Goal: Task Accomplishment & Management: Use online tool/utility

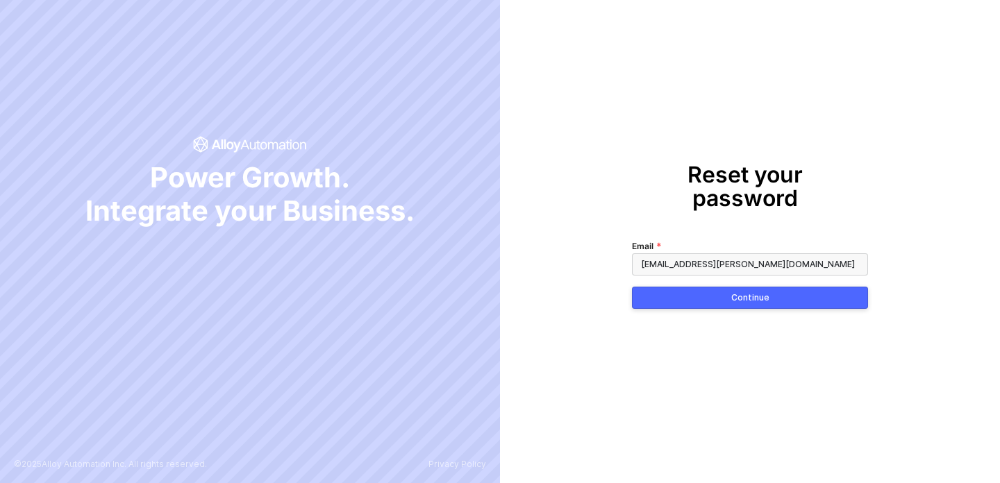
type input "nadeem.bakr@swypex.com"
click at [698, 287] on button "Continue" at bounding box center [750, 298] width 236 height 22
click at [752, 292] on div "Continue" at bounding box center [750, 297] width 38 height 11
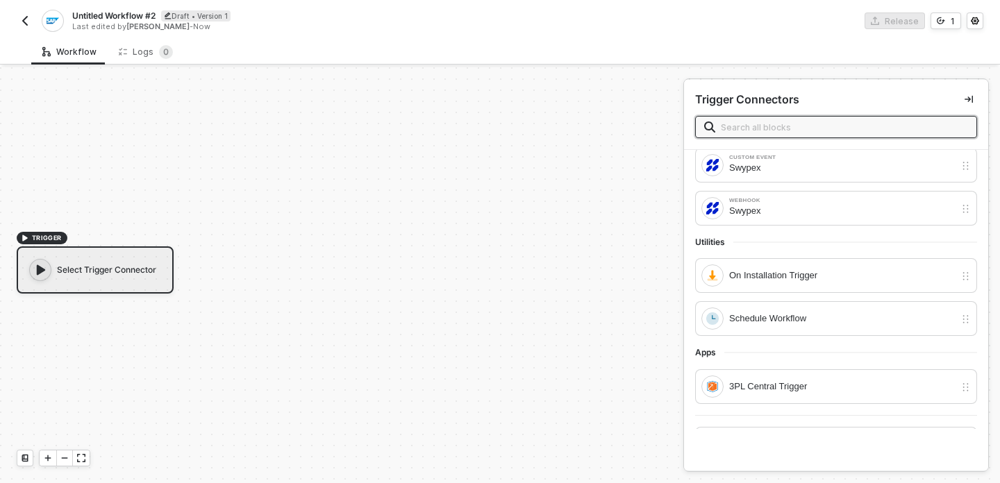
scroll to position [38, 0]
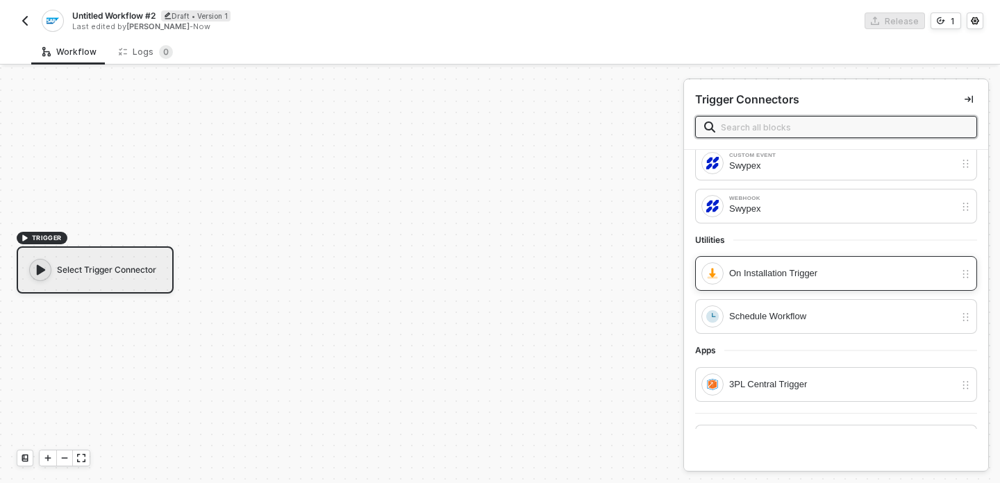
click at [871, 280] on div "On Installation Trigger" at bounding box center [842, 273] width 226 height 15
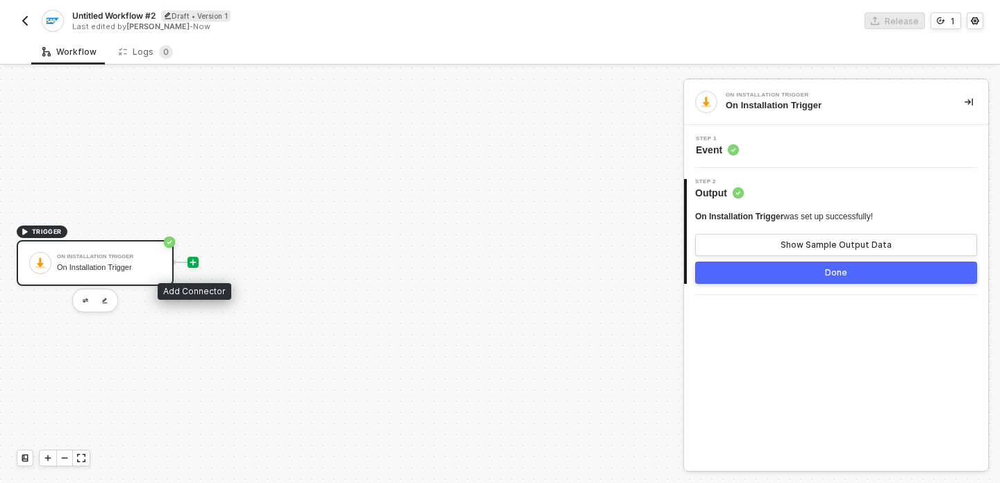
click at [194, 260] on icon "icon-play" at bounding box center [193, 262] width 8 height 8
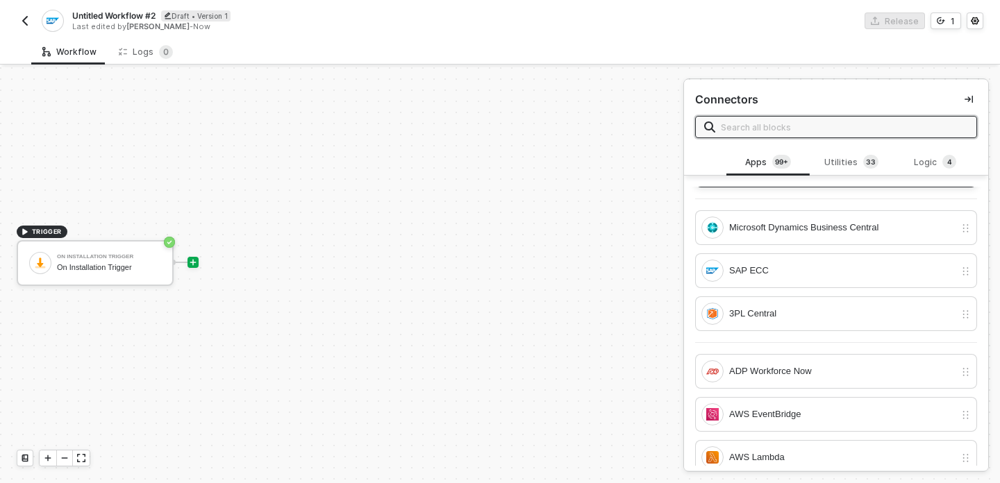
scroll to position [12, 0]
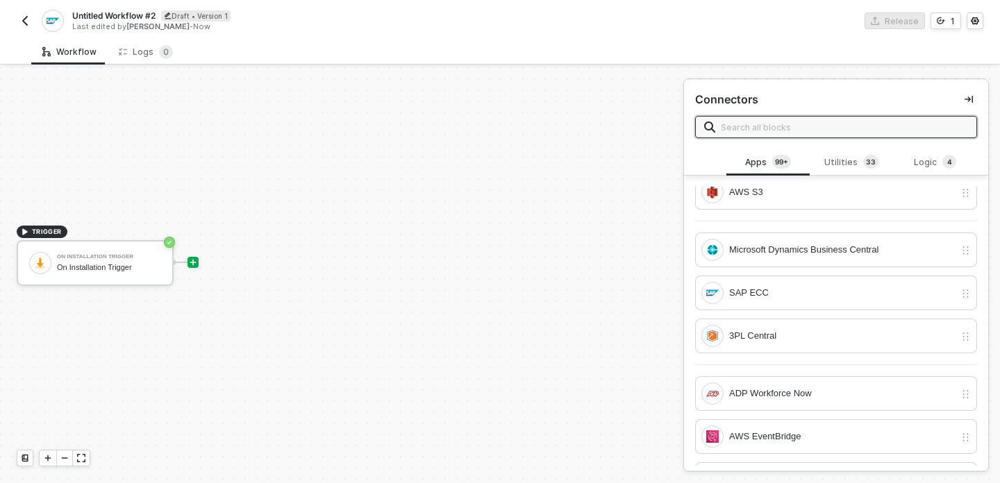
click at [764, 126] on input "text" at bounding box center [844, 126] width 247 height 15
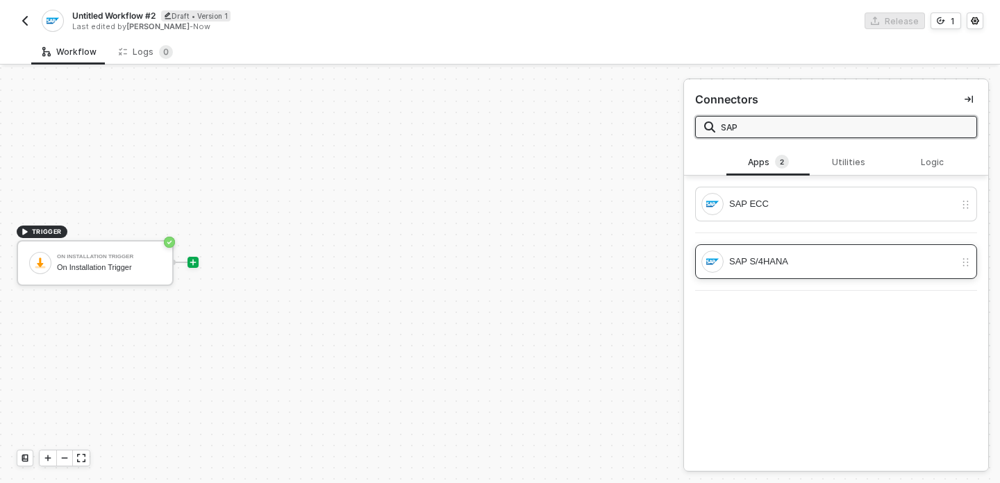
type input "SAP"
click at [815, 260] on div "SAP S/4HANA" at bounding box center [842, 261] width 226 height 15
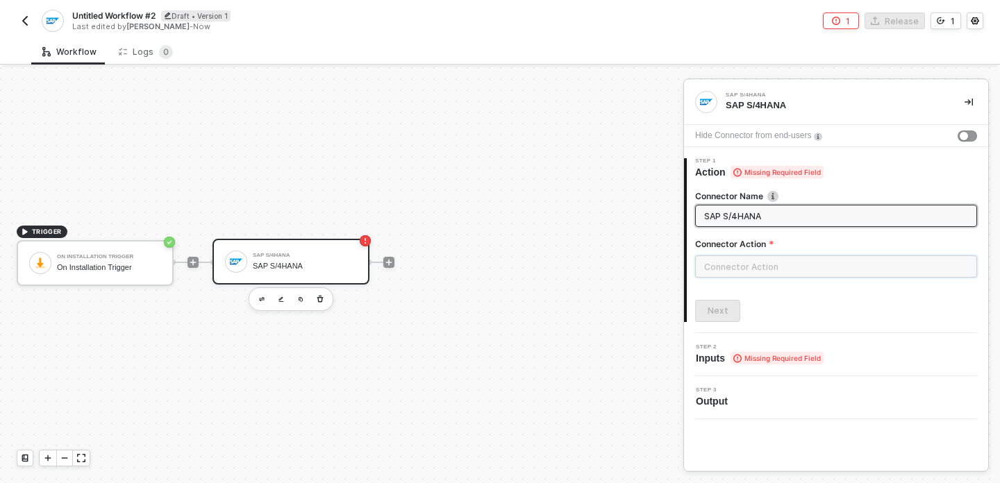
click at [799, 263] on input "text" at bounding box center [836, 267] width 282 height 22
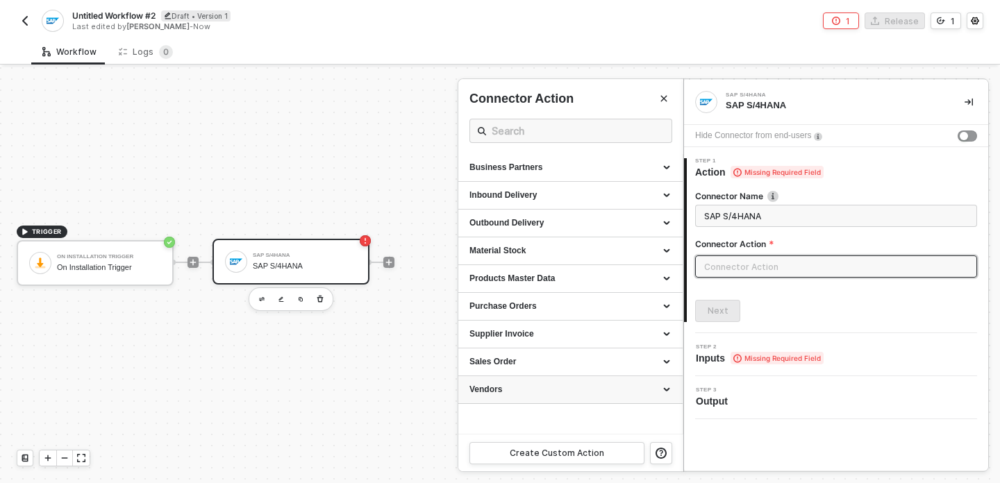
click at [666, 399] on div "Vendors" at bounding box center [570, 390] width 224 height 28
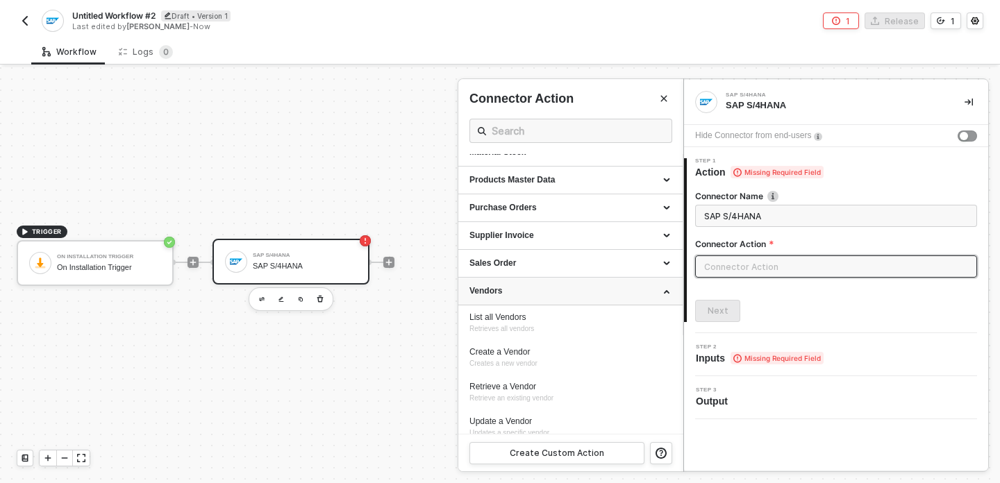
scroll to position [109, 0]
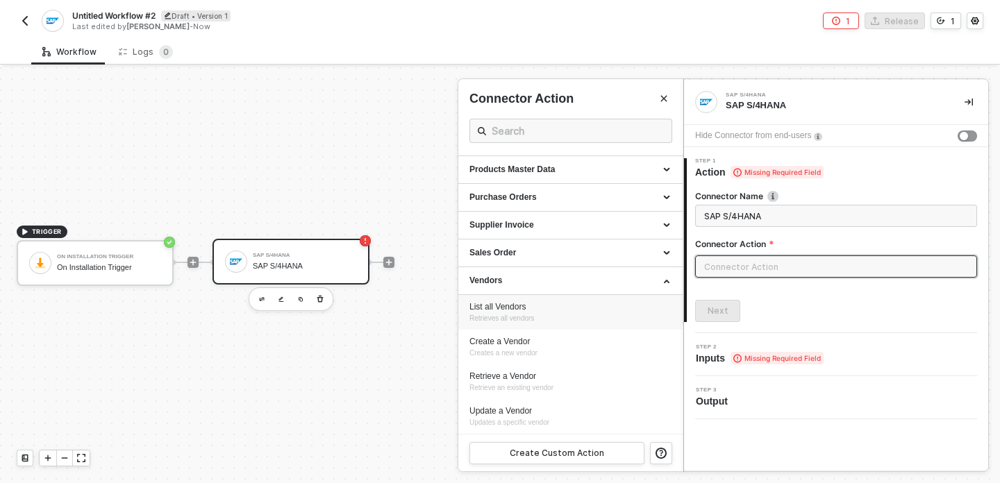
click at [622, 319] on div "List all Vendors Retrieves all vendors" at bounding box center [570, 312] width 202 height 23
type input "Retrieves all vendors"
type input "Vendors - List all Vendors"
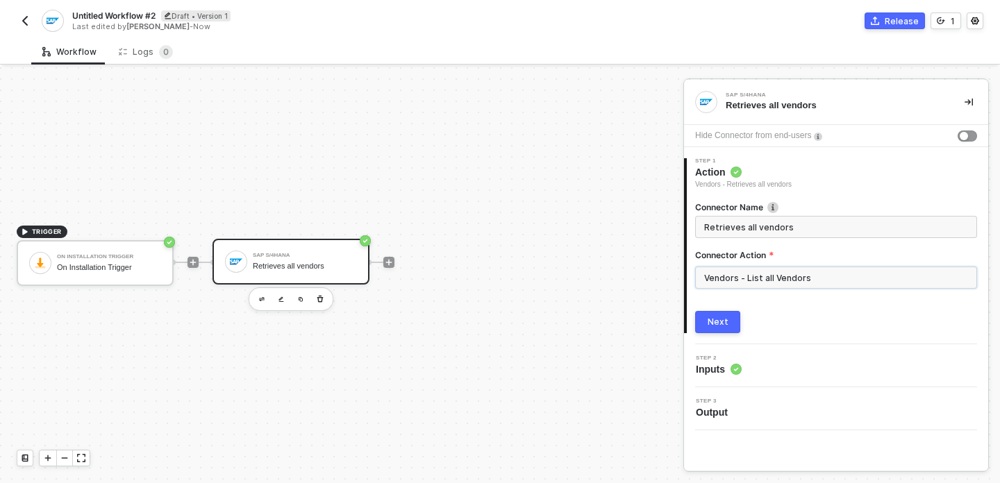
scroll to position [20, 0]
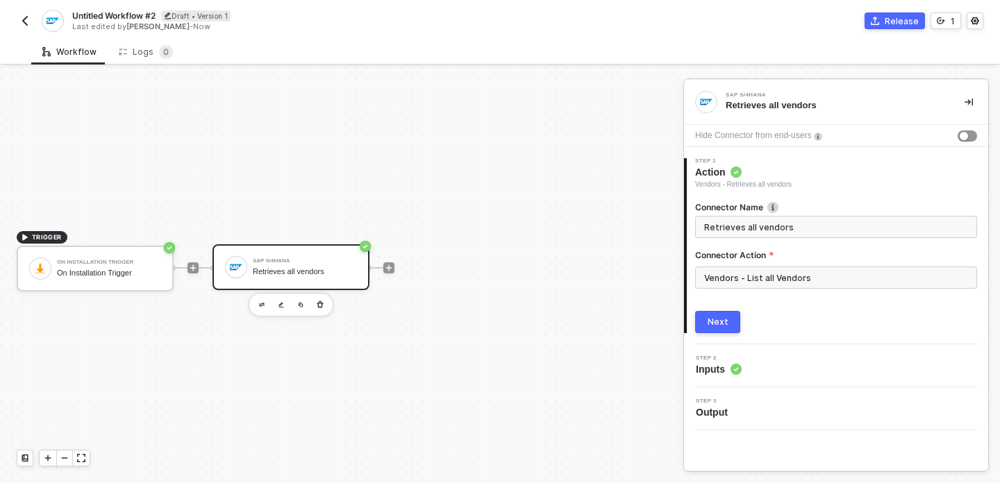
click at [724, 314] on button "Next" at bounding box center [717, 322] width 45 height 22
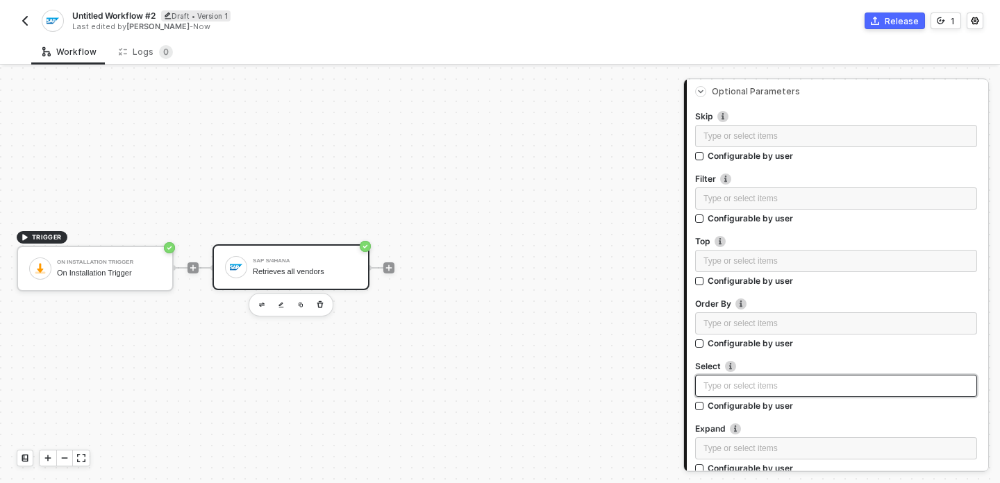
scroll to position [0, 0]
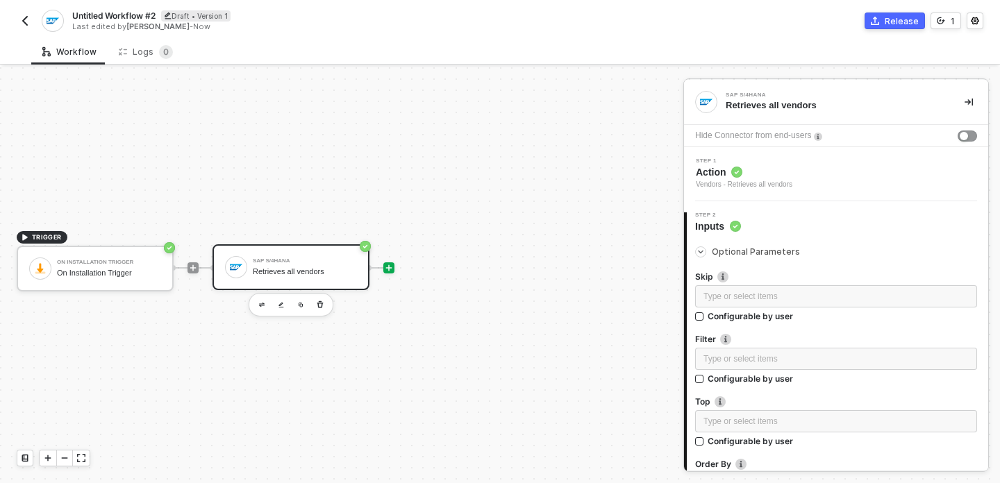
click at [197, 265] on icon "icon-play" at bounding box center [193, 268] width 8 height 8
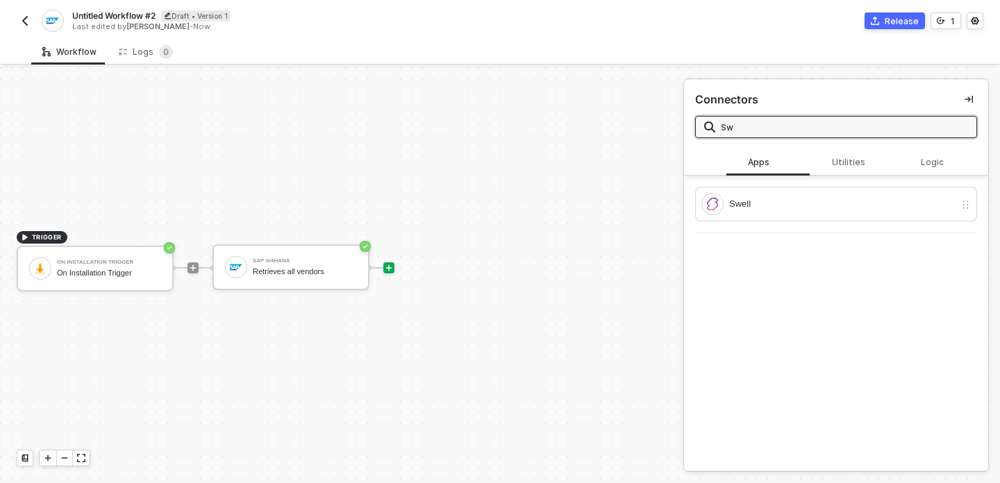
type input "S"
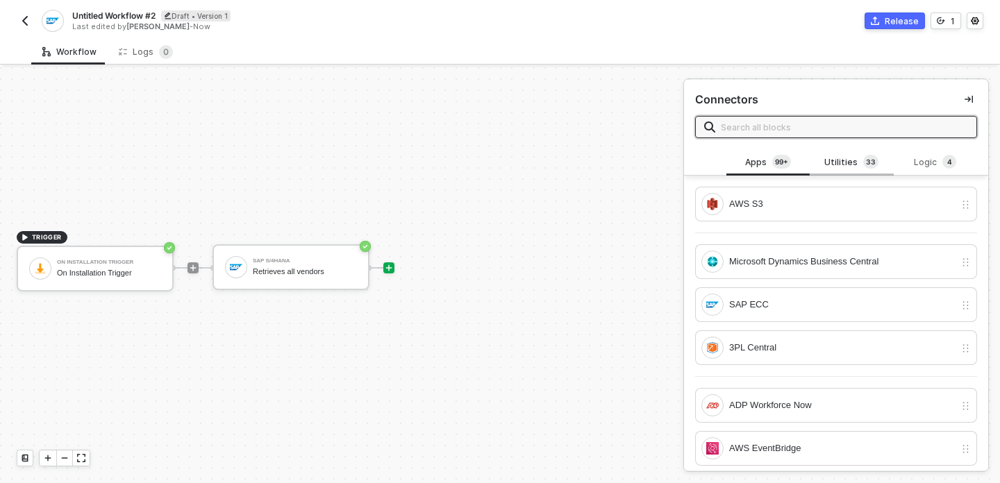
click at [838, 164] on div "Utilities 3 3" at bounding box center [851, 162] width 61 height 15
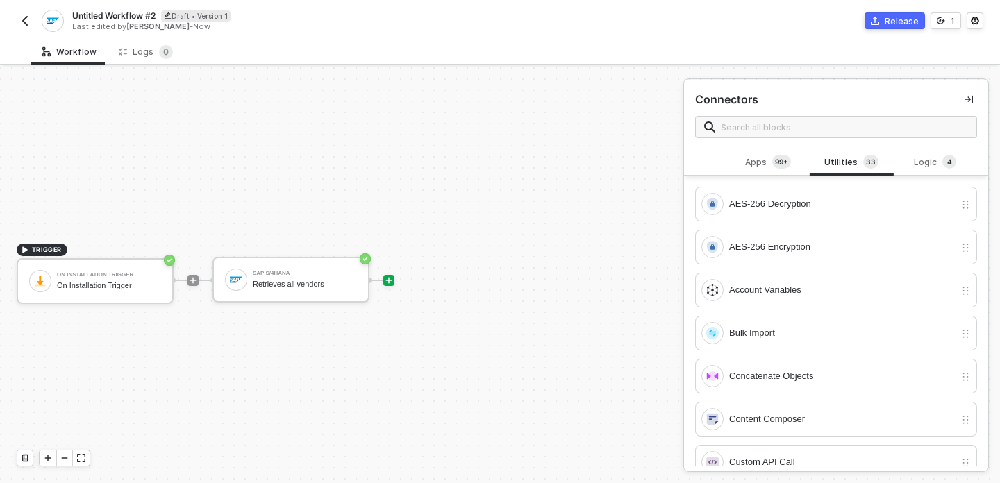
scroll to position [7, 0]
click at [941, 165] on div "Logic 4" at bounding box center [935, 162] width 61 height 15
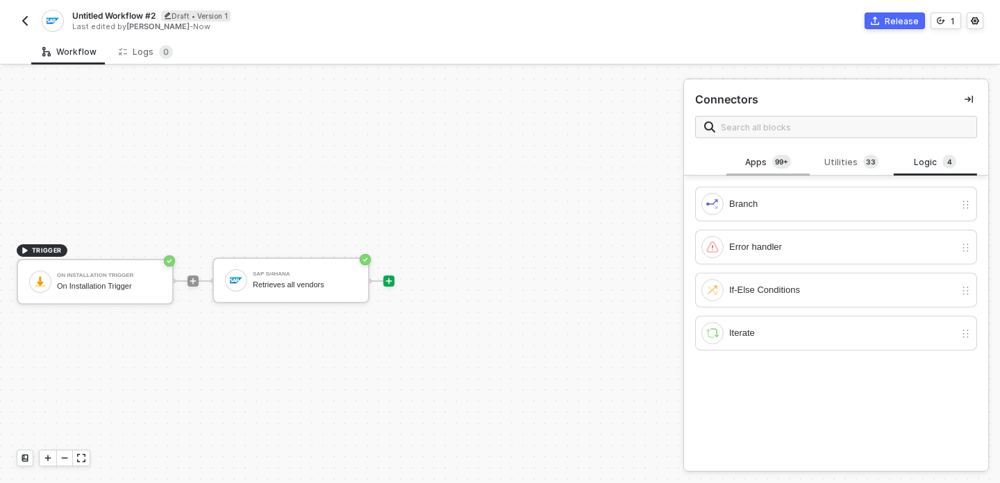
click at [761, 156] on div "Apps 99+" at bounding box center [768, 162] width 61 height 15
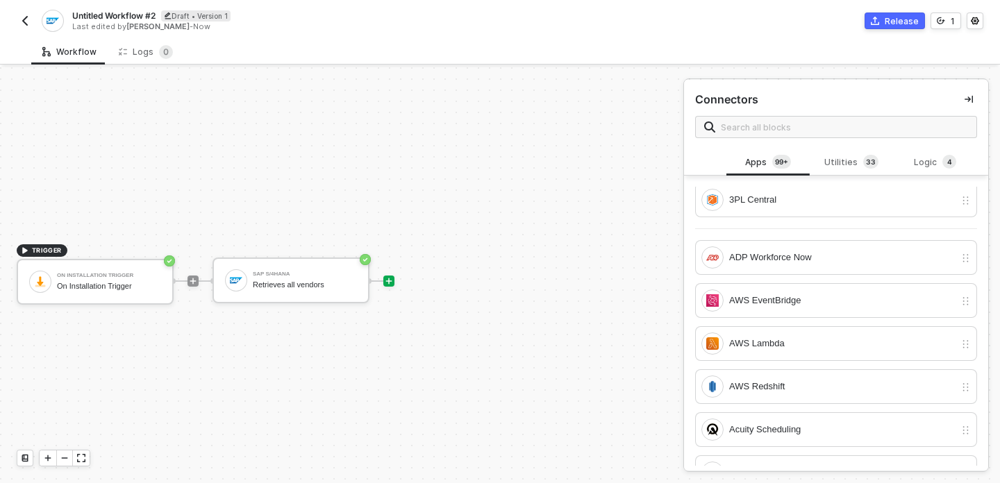
scroll to position [194, 0]
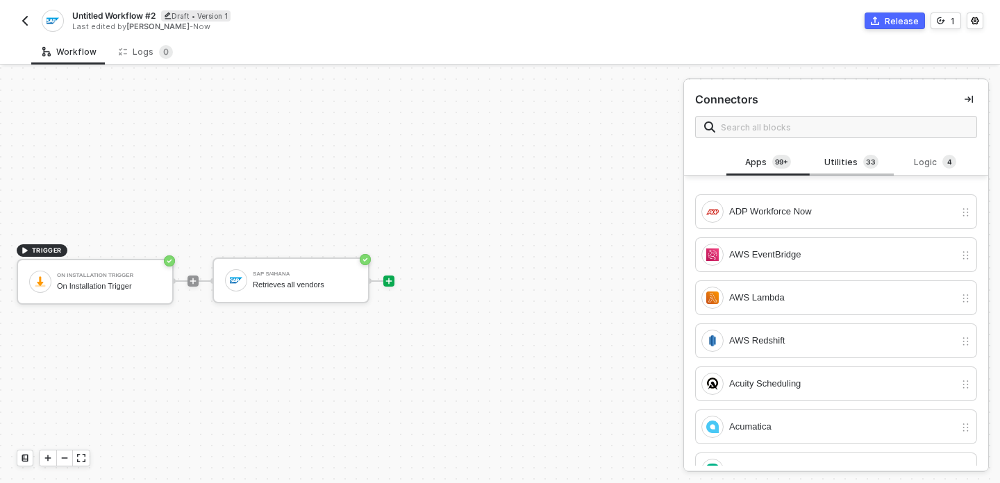
click at [833, 163] on div "Utilities 3 3" at bounding box center [851, 162] width 61 height 15
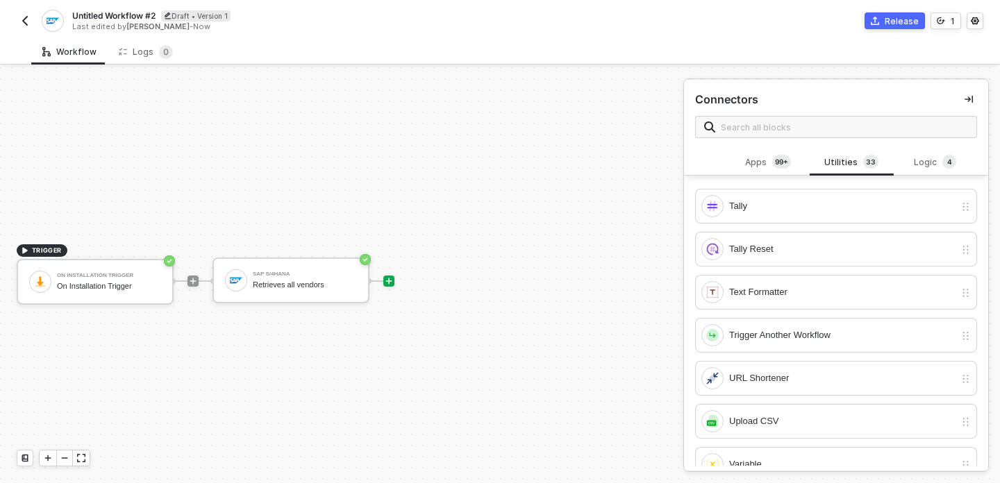
scroll to position [1142, 0]
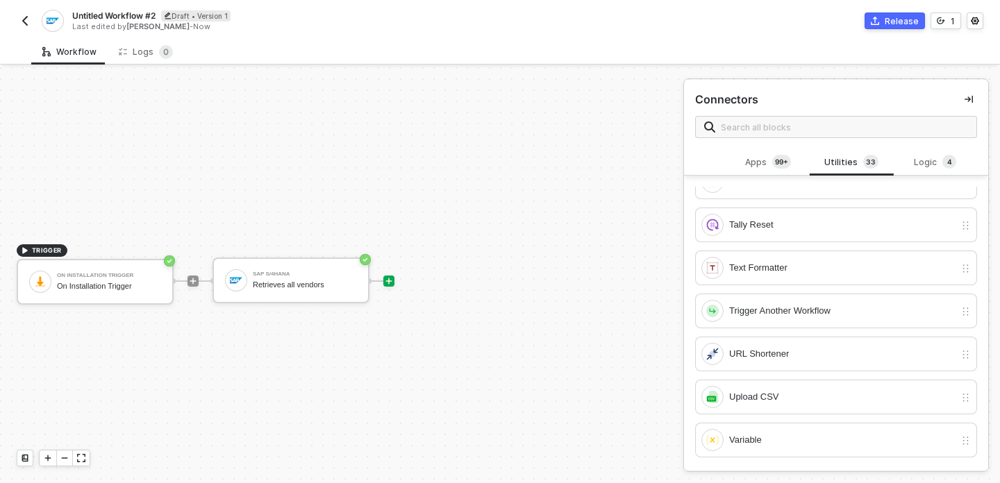
click at [529, 376] on div "TRIGGER On Installation Trigger On Installation Trigger SAP S/4HANA Retrieves a…" at bounding box center [338, 281] width 676 height 442
click at [752, 163] on div "Apps 99+" at bounding box center [768, 162] width 61 height 15
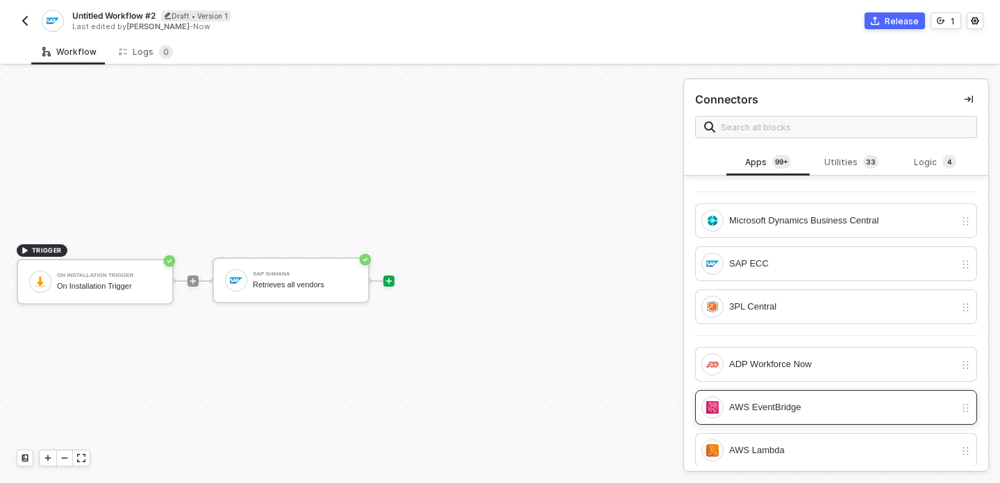
scroll to position [0, 0]
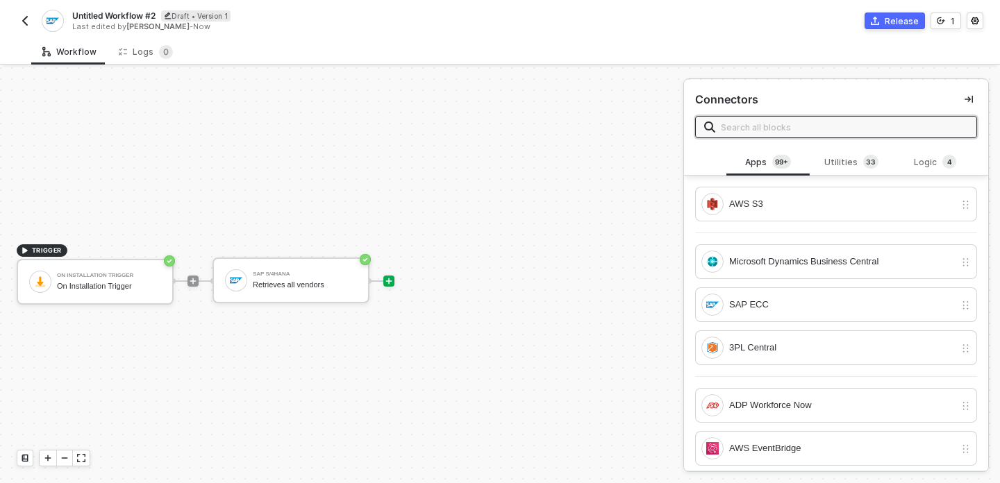
click at [777, 133] on input "text" at bounding box center [844, 126] width 247 height 15
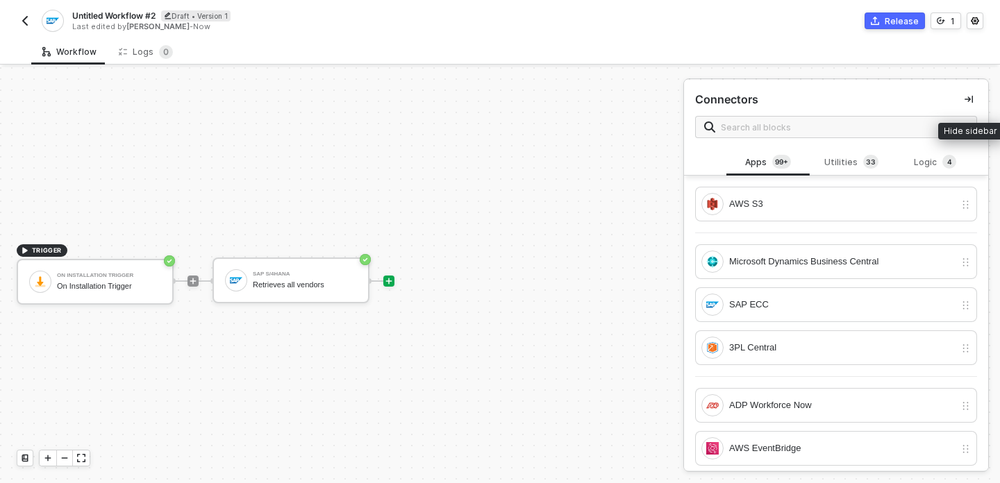
click at [969, 98] on icon "icon-collapse-right" at bounding box center [969, 100] width 8 height 8
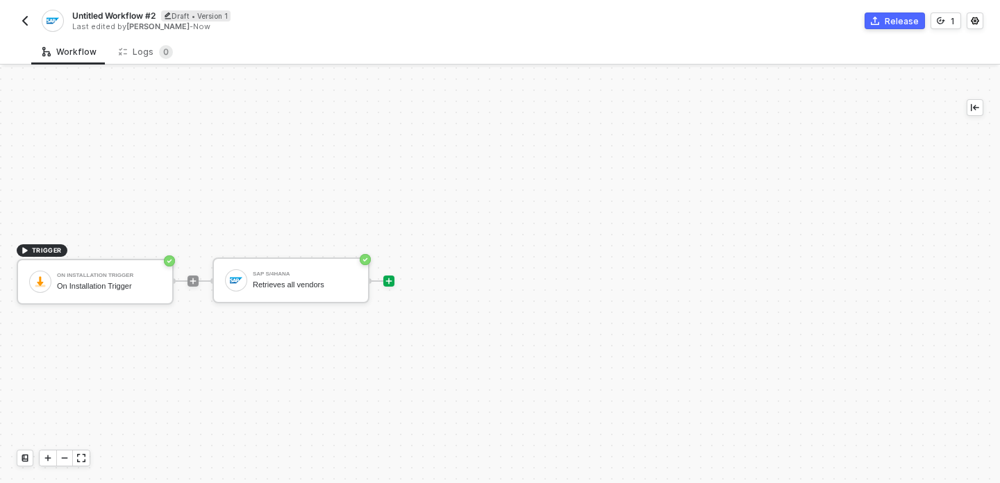
click at [599, 244] on div "TRIGGER On Installation Trigger On Installation Trigger SAP S/4HANA Retrieves a…" at bounding box center [471, 281] width 943 height 442
click at [391, 285] on icon "icon-play" at bounding box center [389, 281] width 8 height 8
